Goal: Task Accomplishment & Management: Complete application form

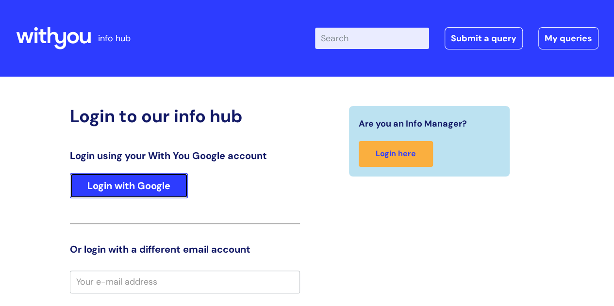
click at [158, 178] on link "Login with Google" at bounding box center [129, 185] width 118 height 25
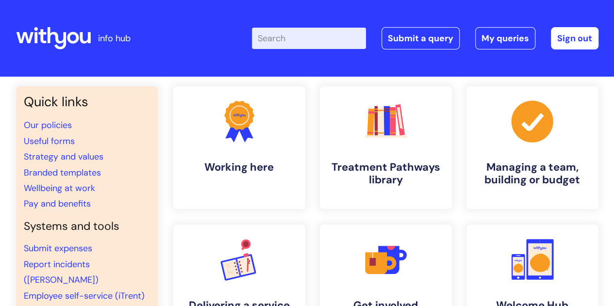
click at [286, 37] on input "Enter your search term here..." at bounding box center [309, 38] width 114 height 21
type input "hacking"
click button "Search" at bounding box center [0, 0] width 0 height 0
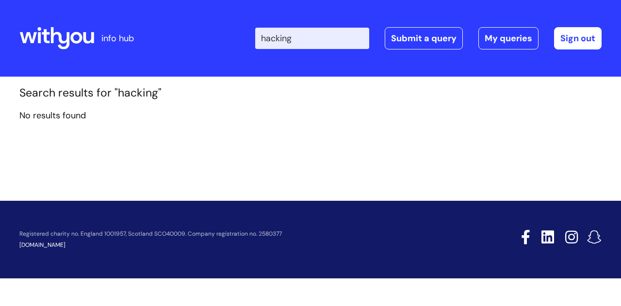
drag, startPoint x: 307, startPoint y: 40, endPoint x: 223, endPoint y: 43, distance: 84.0
click at [223, 43] on div "Enter your search term here... hacking Search Submit a query My queries Welcome…" at bounding box center [383, 38] width 438 height 57
type input "s"
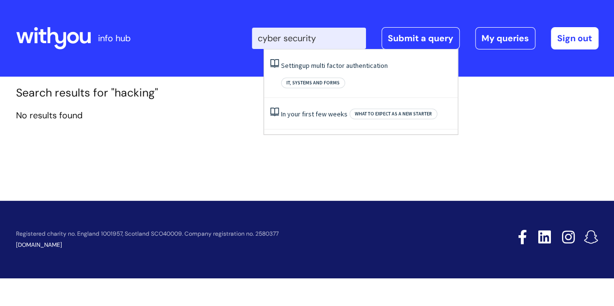
type input "cyber security"
click button "Search" at bounding box center [0, 0] width 0 height 0
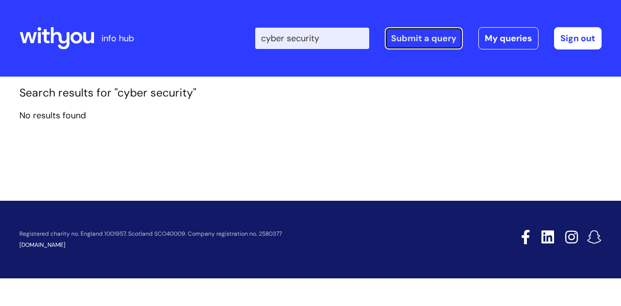
click at [423, 43] on link "Submit a query" at bounding box center [424, 38] width 78 height 22
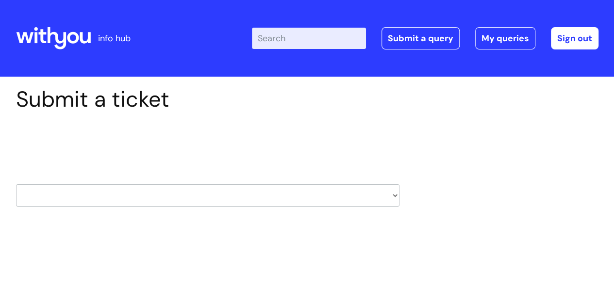
click at [227, 197] on select "HR / People IT and Support Clinical Drug Alerts Finance Accounts Data Support T…" at bounding box center [207, 195] width 383 height 22
select select "it_and_support"
click at [16, 184] on select "HR / People IT and Support Clinical Drug Alerts Finance Accounts Data Support T…" at bounding box center [207, 195] width 383 height 22
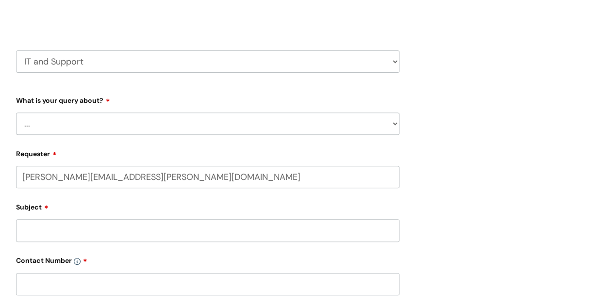
select select "80004328356"
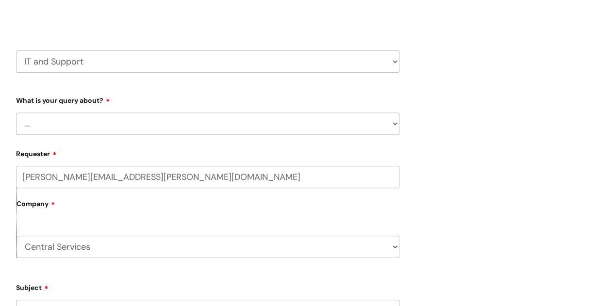
click at [164, 126] on select "... Mobile Phone Reset & MFA Accounts, Starters and Leavers IT Hardware issue I…" at bounding box center [207, 124] width 383 height 22
select select "Something Else"
click at [16, 113] on select "... Mobile Phone Reset & MFA Accounts, Starters and Leavers IT Hardware issue I…" at bounding box center [207, 124] width 383 height 22
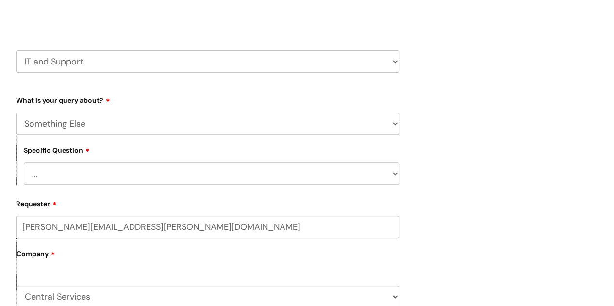
click at [132, 167] on select "... My problem is not listed" at bounding box center [212, 174] width 376 height 22
select select "My problem is not listed"
click at [24, 163] on select "... My problem is not listed" at bounding box center [212, 174] width 376 height 22
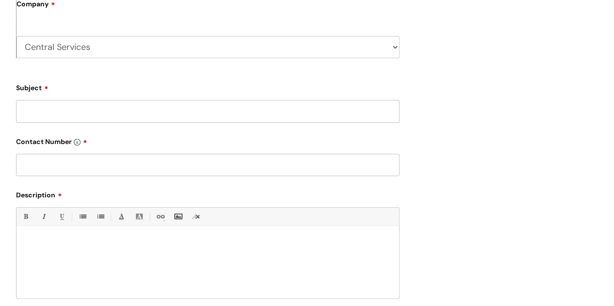
scroll to position [384, 0]
click at [115, 107] on input "Subject" at bounding box center [207, 110] width 383 height 22
type input "Potential data breach"
